Goal: Task Accomplishment & Management: Use online tool/utility

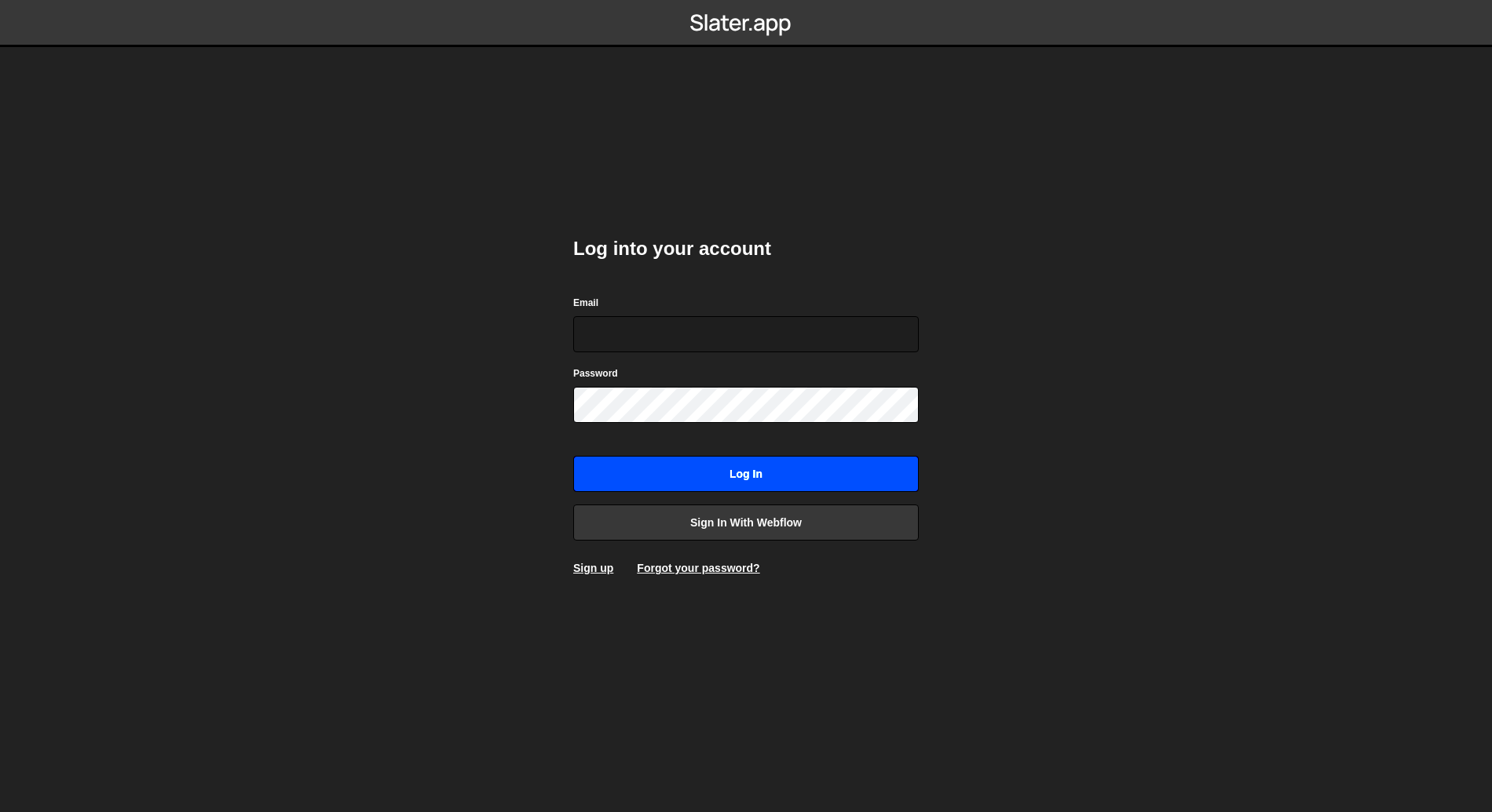
type input "bgarcia@moumz.fr"
click at [755, 477] on input "Log in" at bounding box center [746, 474] width 346 height 36
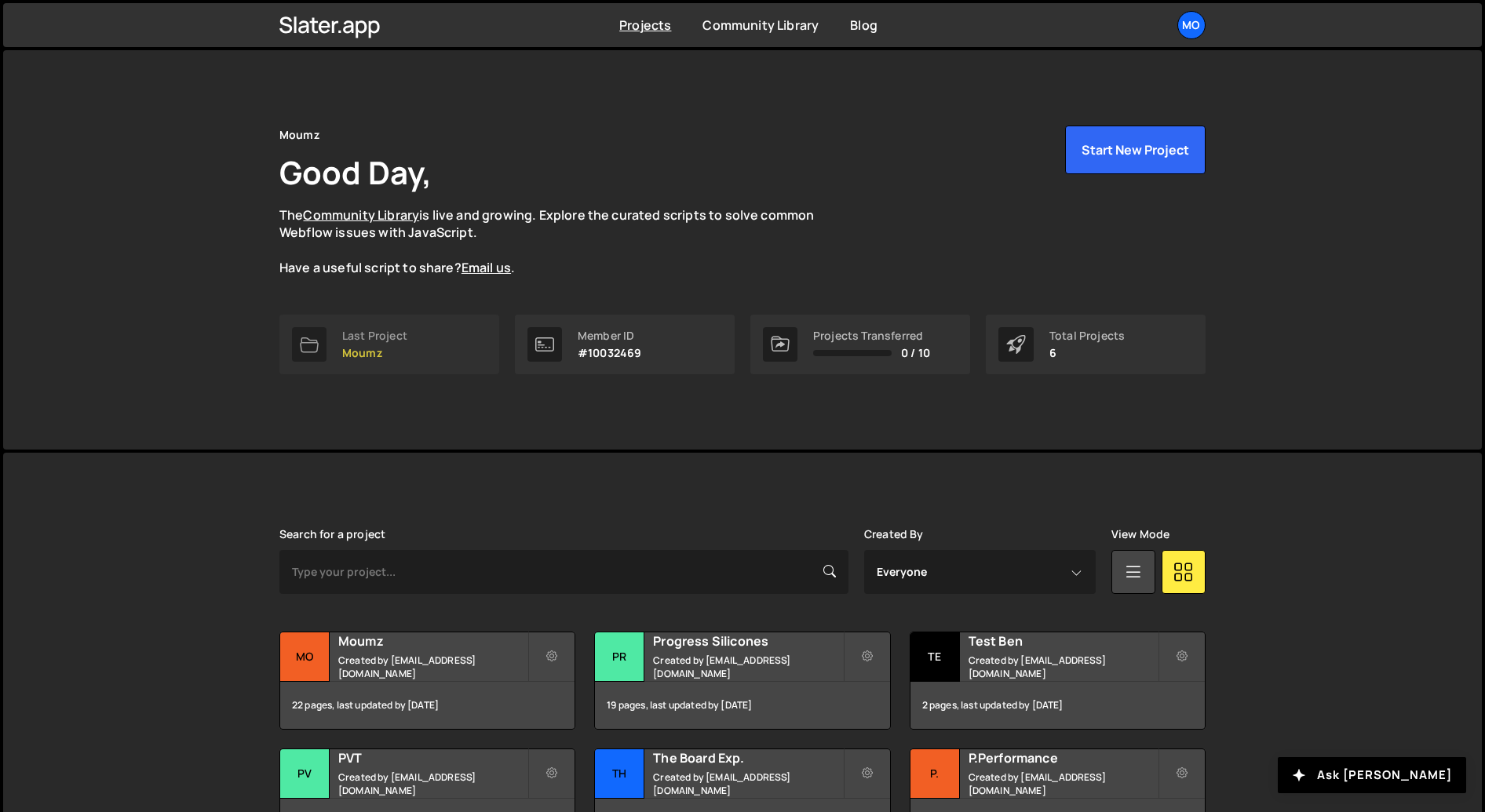
click at [408, 353] on link "Last Project Moumz" at bounding box center [389, 344] width 220 height 60
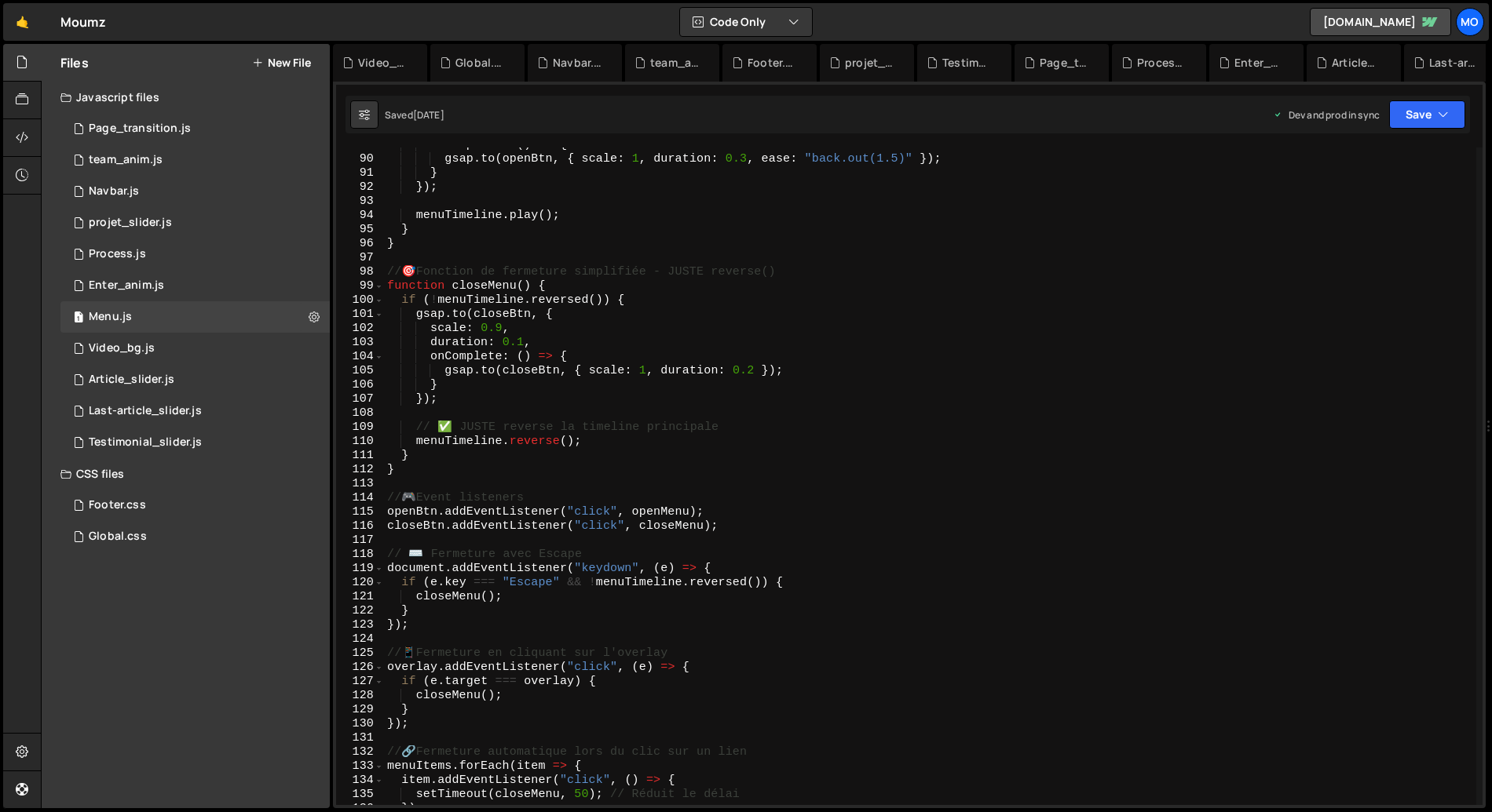
scroll to position [1614, 0]
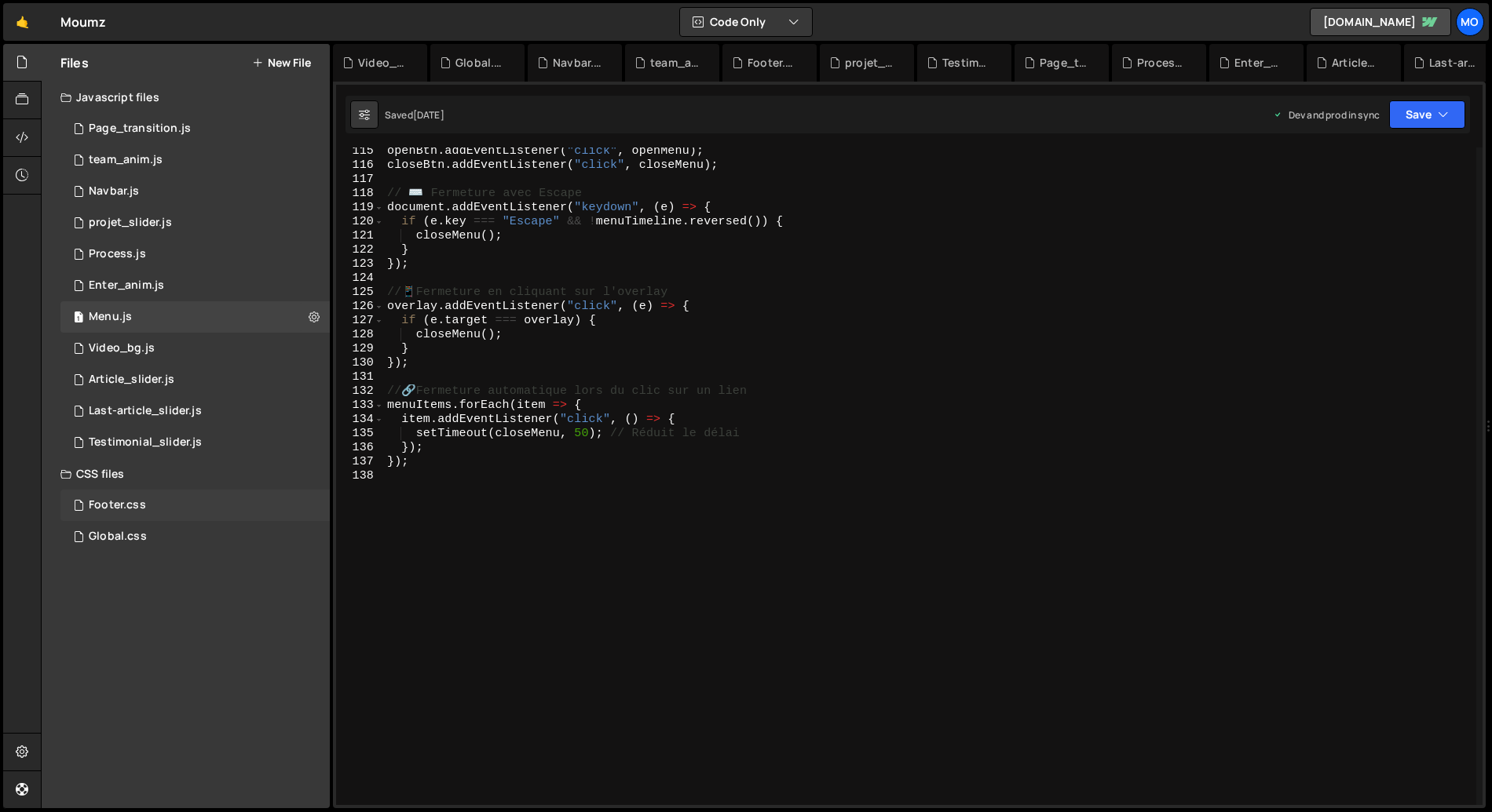
click at [138, 506] on div "Footer.css" at bounding box center [117, 505] width 57 height 14
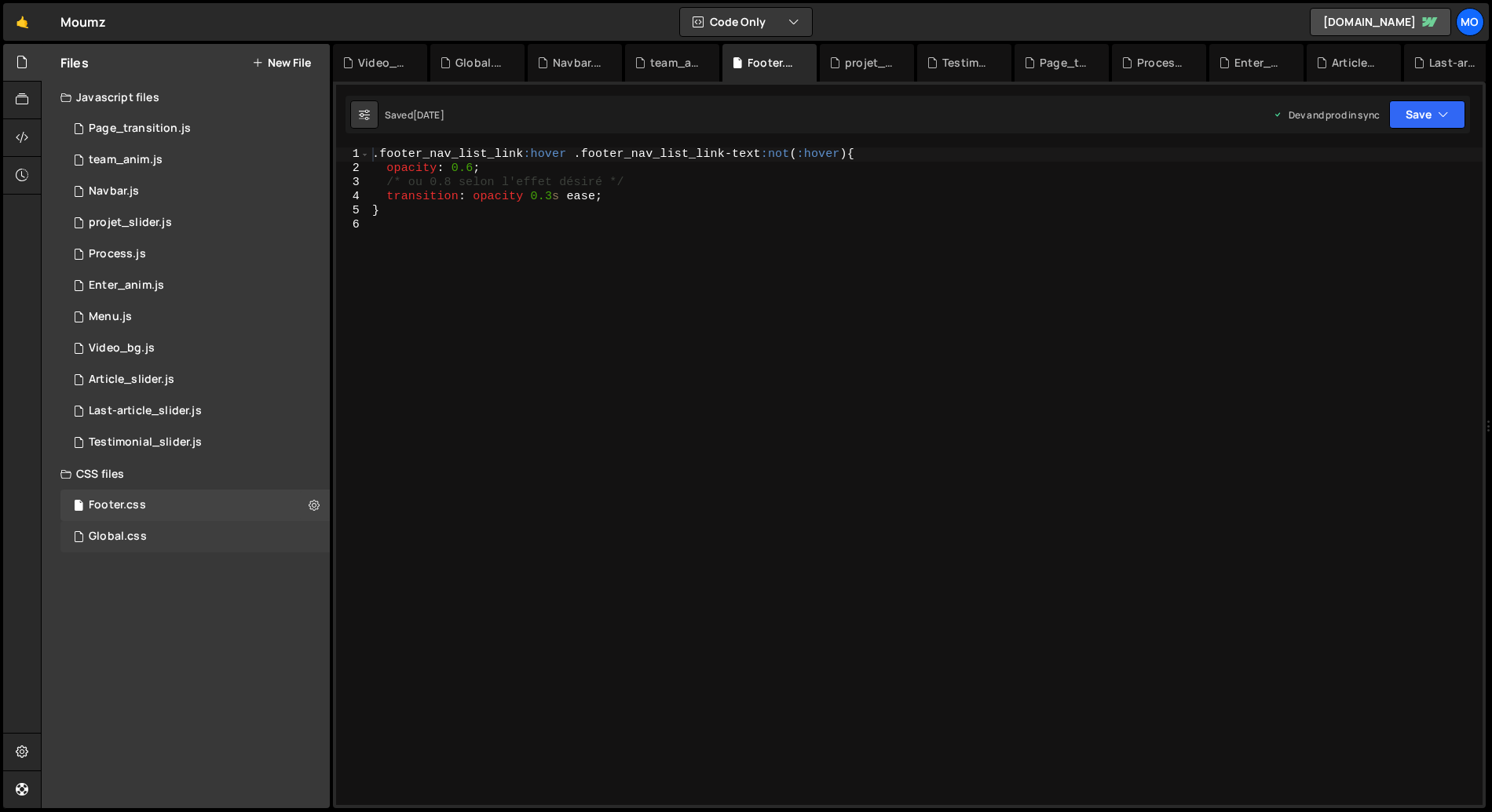
click at [208, 527] on div "Global.css 0" at bounding box center [195, 536] width 269 height 31
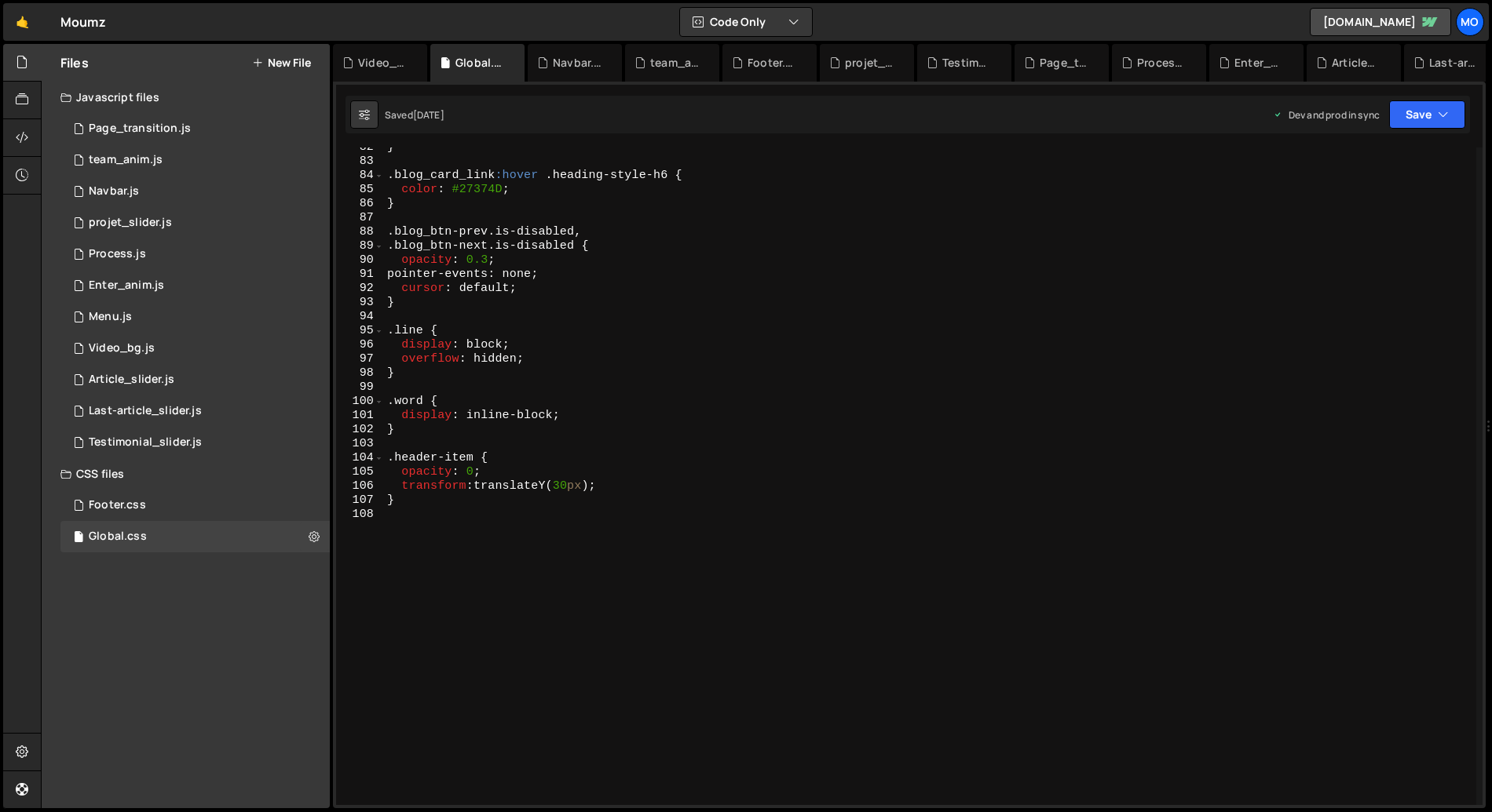
scroll to position [1190, 0]
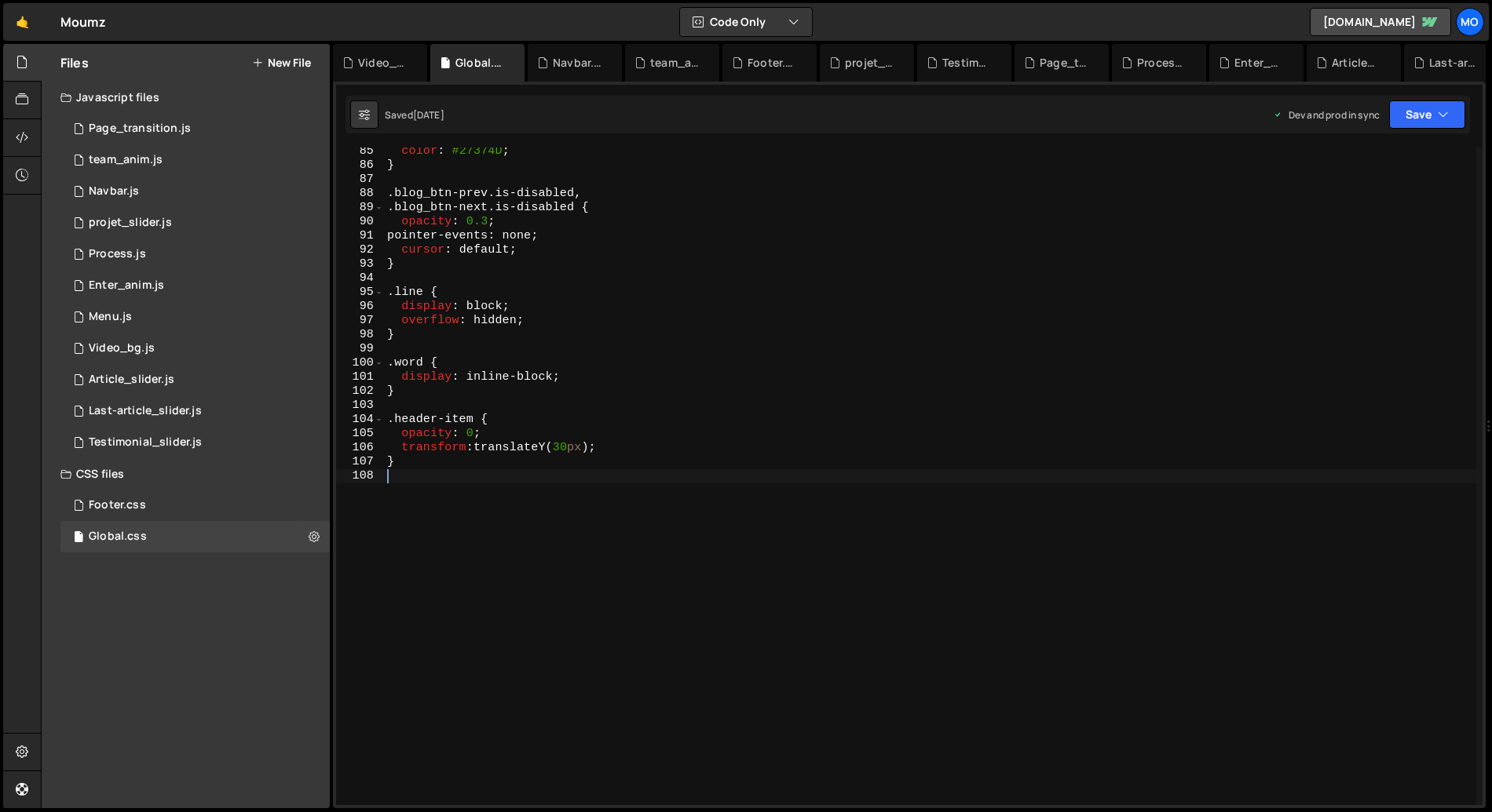
click at [396, 484] on div "color : #27374D ; } .blog_btn-prev.is-disabled , .blog_btn-next.is-disabled { o…" at bounding box center [930, 487] width 1092 height 686
paste textarea "navbar_dropdown-link"
type textarea ".navbar_dropdown-link:hover {}"
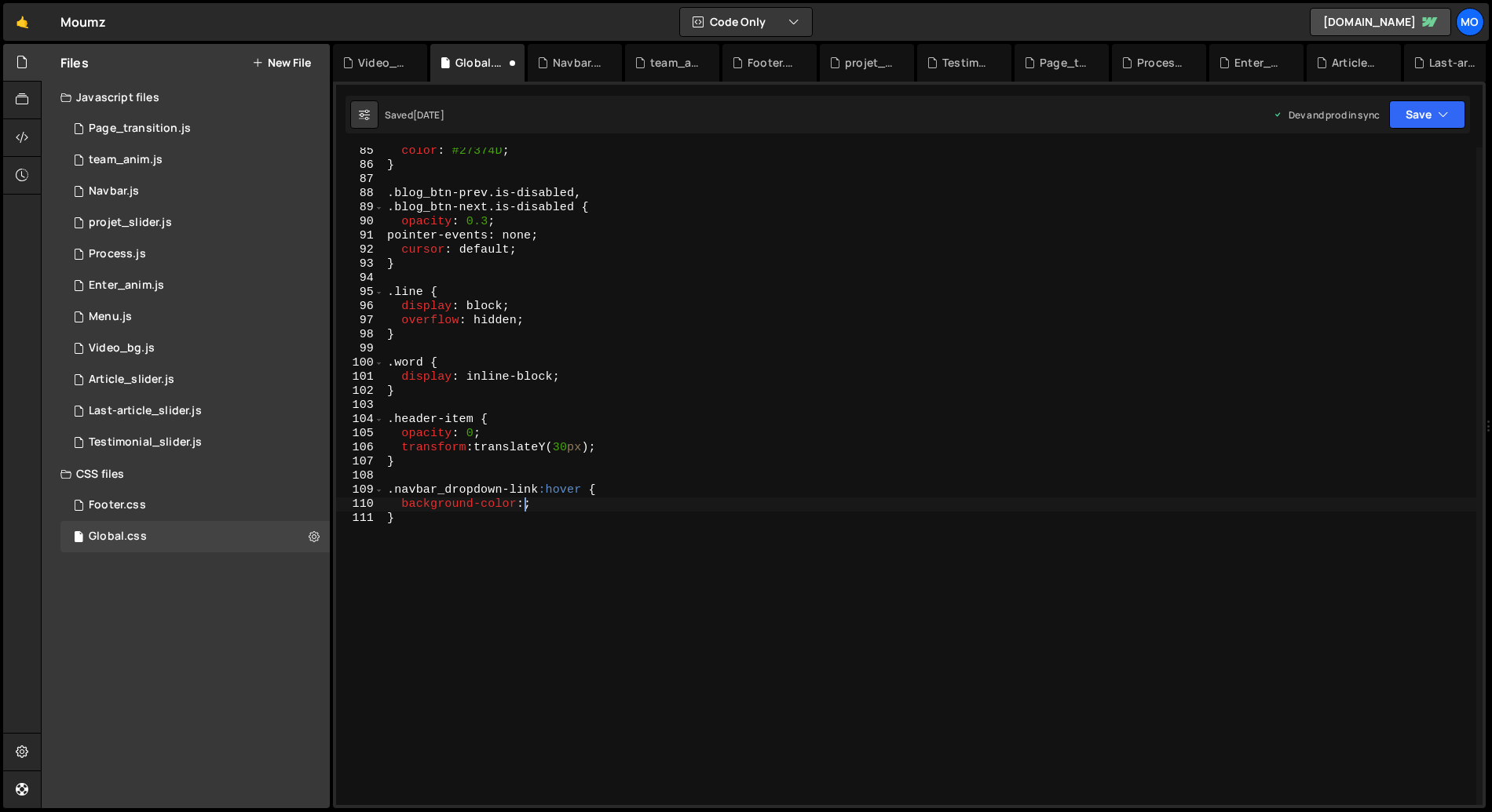
paste textarea "526D82"
click at [526, 503] on div "color : #27374D ; } .blog_btn-prev.is-disabled , .blog_btn-next.is-disabled { o…" at bounding box center [930, 487] width 1092 height 686
type textarea "background-color: #526D82;"
click at [595, 506] on div "color : #27374D ; } .blog_btn-prev.is-disabled , .blog_btn-next.is-disabled { o…" at bounding box center [930, 487] width 1092 height 686
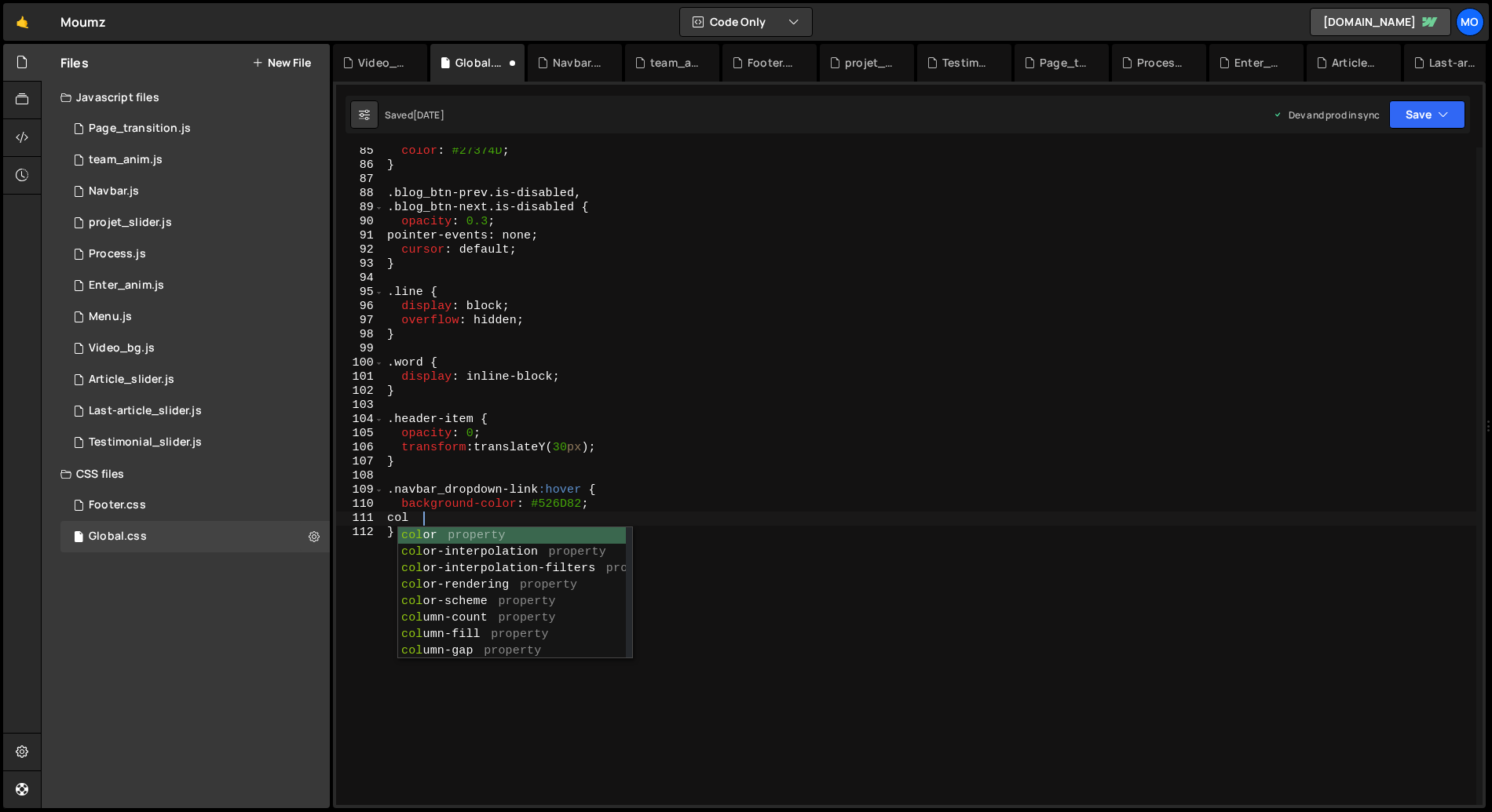
scroll to position [0, 2]
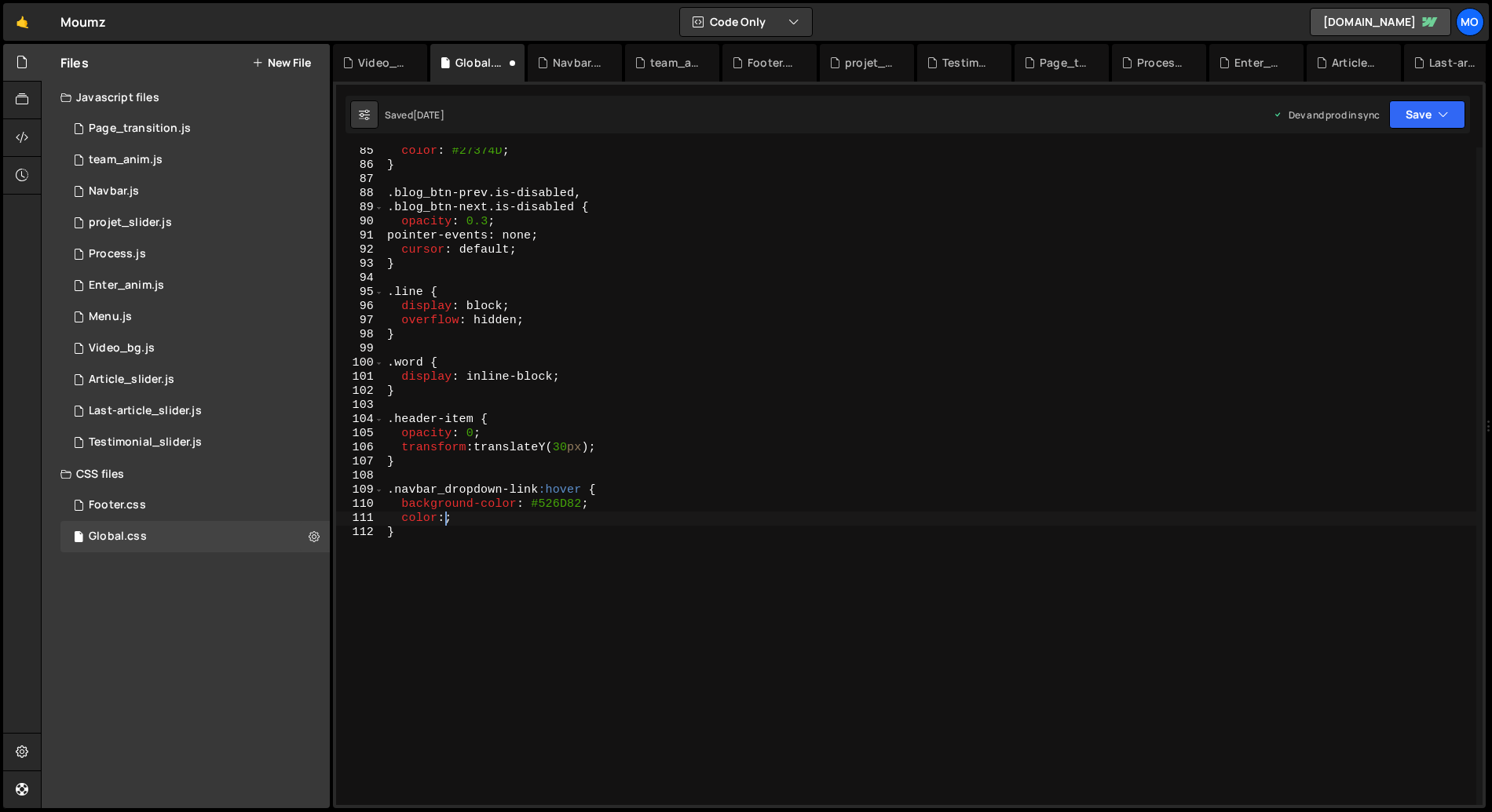
paste textarea "#DDE6ED"
click at [1416, 120] on button "Save" at bounding box center [1427, 115] width 76 height 29
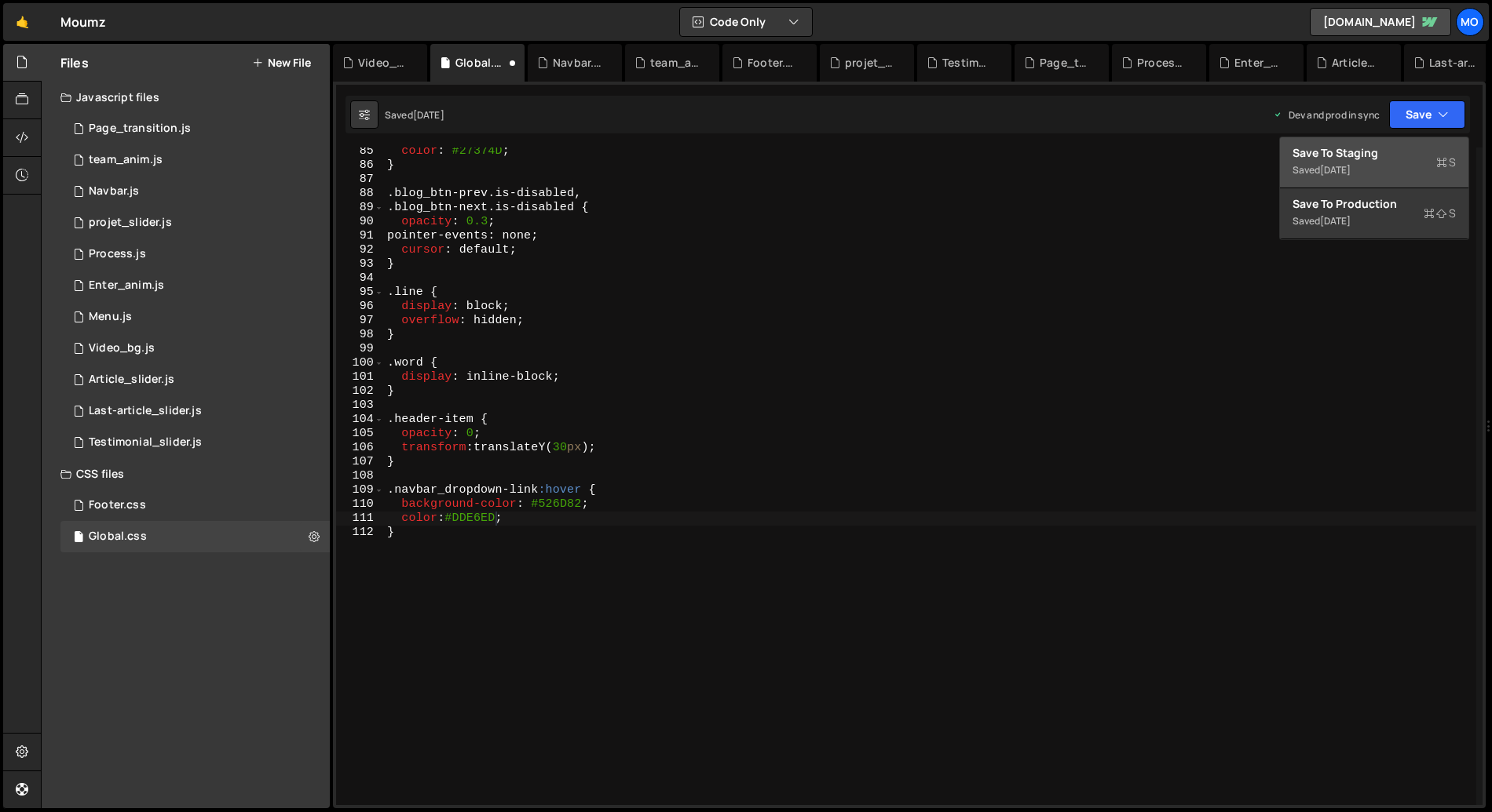
click at [1371, 158] on div "Save to Staging S" at bounding box center [1374, 153] width 163 height 15
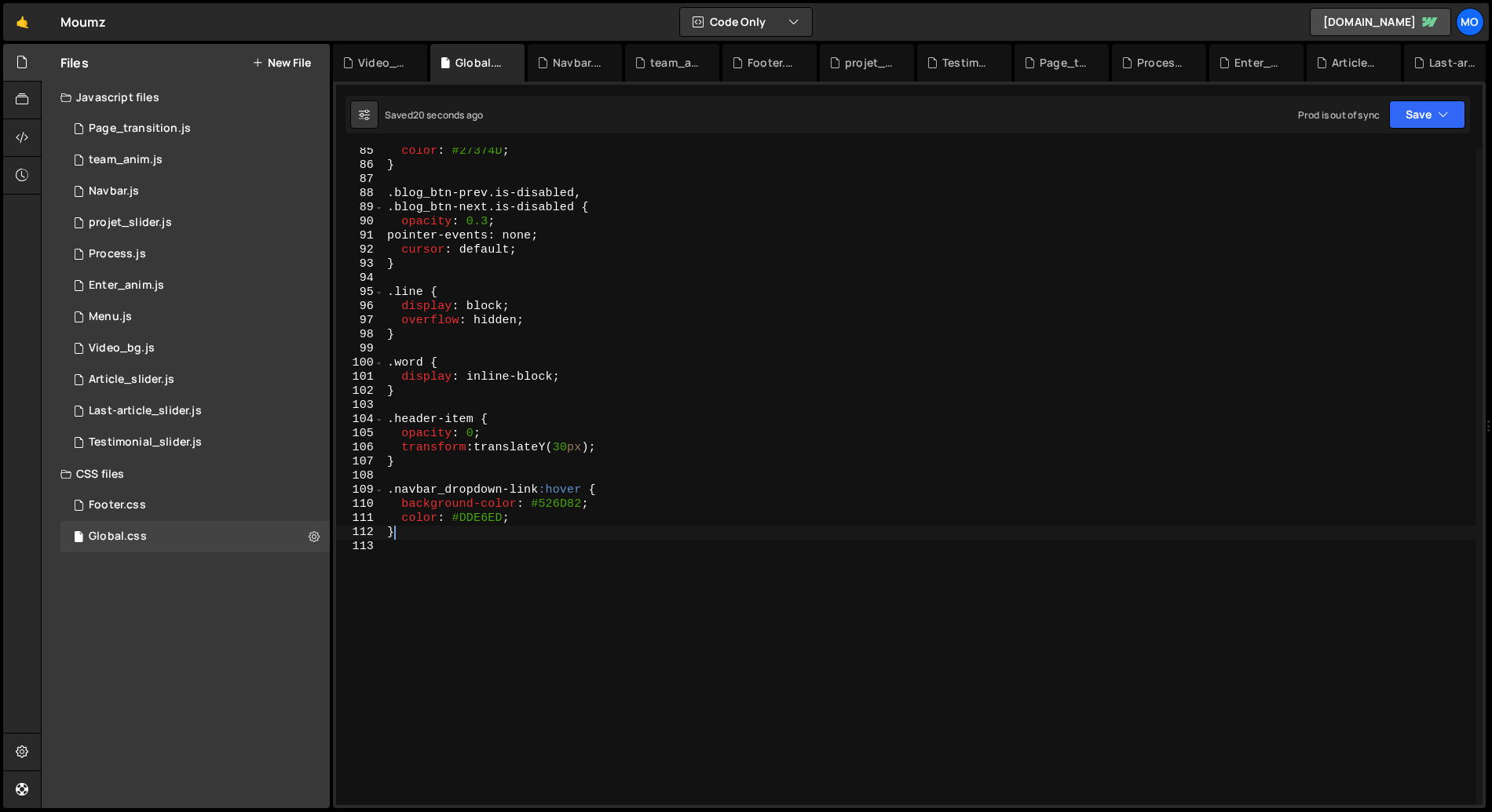
scroll to position [0, 0]
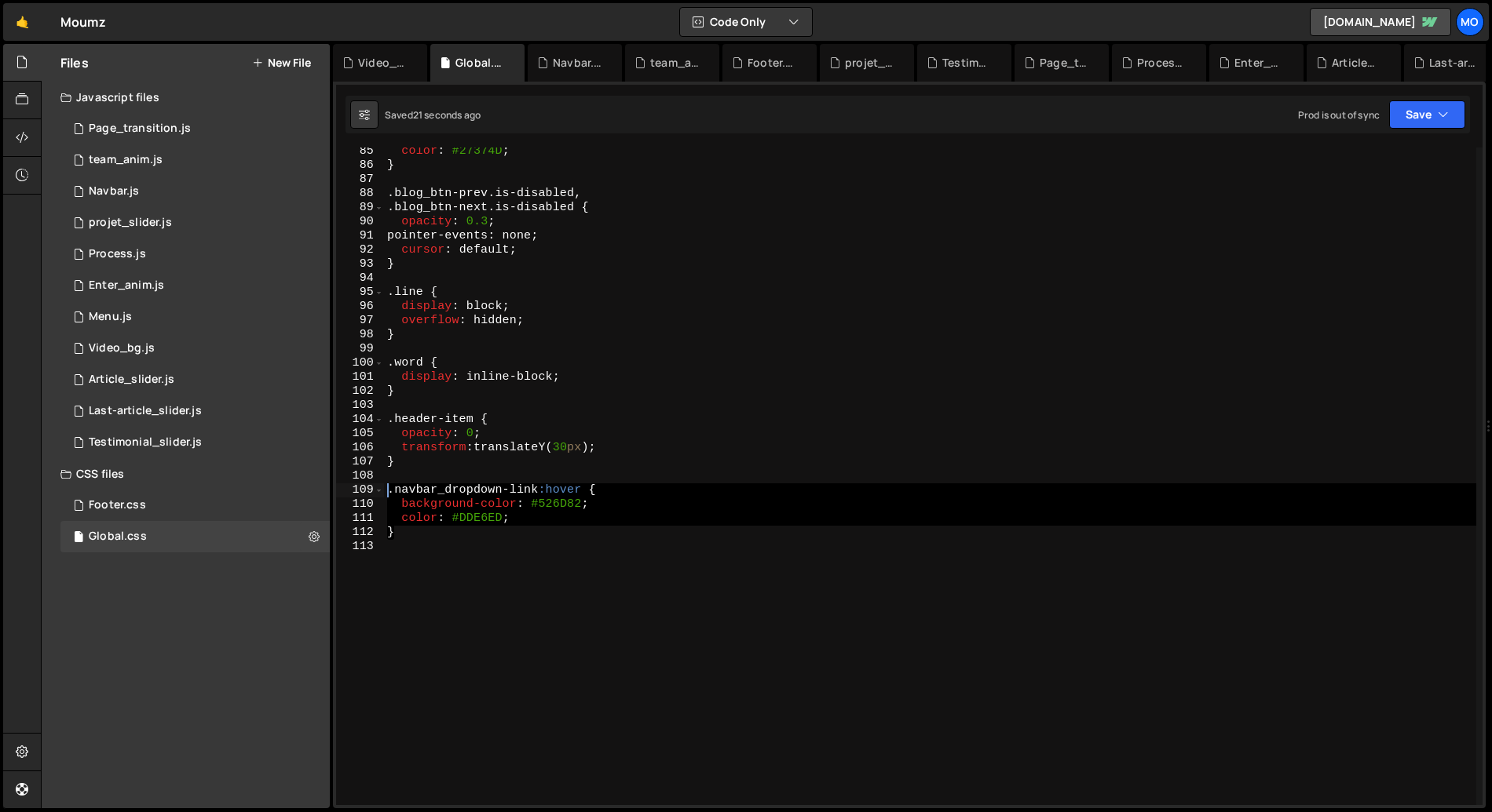
drag, startPoint x: 432, startPoint y: 530, endPoint x: 365, endPoint y: 489, distance: 78.5
click at [365, 489] on div "} 85 86 87 88 89 90 91 92 93 94 95 96 97 98 99 100 101 102 103 104 105 106 107 …" at bounding box center [909, 476] width 1146 height 657
type textarea ".navbar_dropdown-link:hover { background-color: #526D82;"
